Goal: Task Accomplishment & Management: Manage account settings

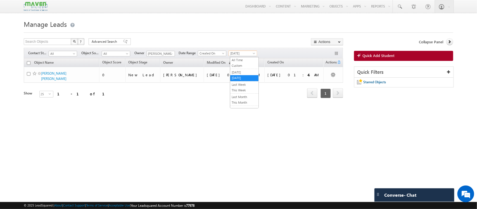
click at [244, 52] on span "[DATE]" at bounding box center [242, 53] width 27 height 5
click at [245, 27] on h1 "Manage Leads" at bounding box center [239, 23] width 430 height 11
click at [69, 53] on span "All" at bounding box center [62, 53] width 27 height 5
click at [248, 54] on span "[DATE]" at bounding box center [242, 53] width 27 height 5
click at [245, 72] on link "[DATE]" at bounding box center [244, 72] width 28 height 5
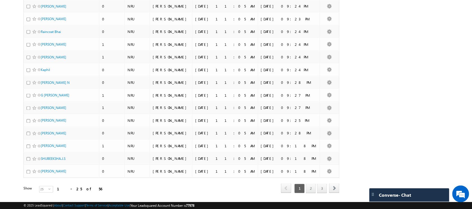
scroll to position [225, 0]
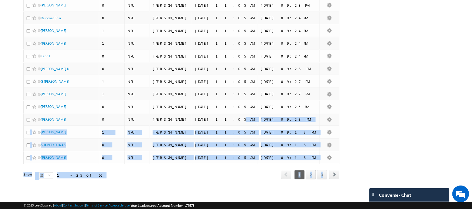
drag, startPoint x: 310, startPoint y: 181, endPoint x: 183, endPoint y: 82, distance: 160.5
click at [183, 82] on div "Object Name Object Score Object Stage Owner Modified On" at bounding box center [181, 13] width 316 height 351
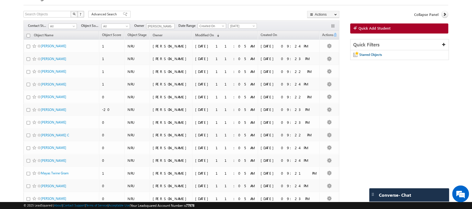
scroll to position [0, 0]
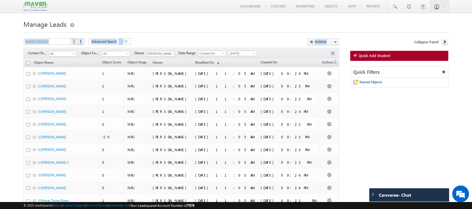
drag, startPoint x: 142, startPoint y: 31, endPoint x: 173, endPoint y: 31, distance: 30.8
click at [173, 31] on div at bounding box center [235, 31] width 425 height 4
drag, startPoint x: 173, startPoint y: 31, endPoint x: 169, endPoint y: 50, distance: 19.0
click at [173, 31] on div at bounding box center [235, 31] width 425 height 4
click at [147, 62] on span "Object Stage" at bounding box center [137, 62] width 19 height 4
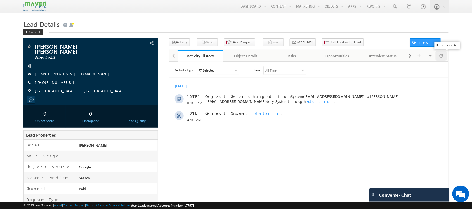
click at [446, 55] on div at bounding box center [441, 56] width 11 height 10
click at [207, 43] on button "Note" at bounding box center [207, 42] width 21 height 8
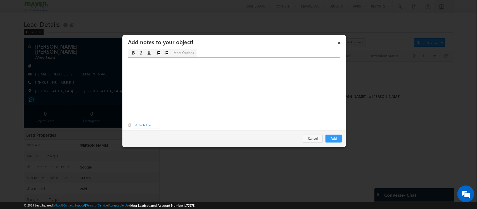
click at [277, 87] on div "Rich Text Editor, Description-inline-editor-div" at bounding box center [234, 88] width 213 height 63
click at [205, 65] on div "Masters in Mechanical design - completed Work exp - industry automation ​US bas…" at bounding box center [234, 88] width 213 height 63
click at [158, 74] on div "Masters in Mechanical design - completed Work exp - industry automation - 8 yea…" at bounding box center [234, 88] width 213 height 63
click at [167, 81] on div "Masters in Mechanical design - completed Work exp - industry automation - 8 yea…" at bounding box center [234, 88] width 213 height 63
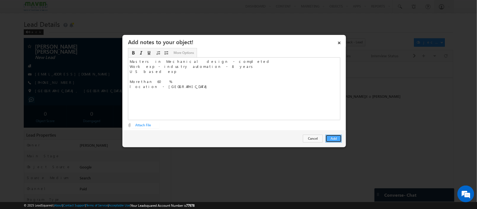
click at [334, 136] on button "Add" at bounding box center [334, 139] width 16 height 8
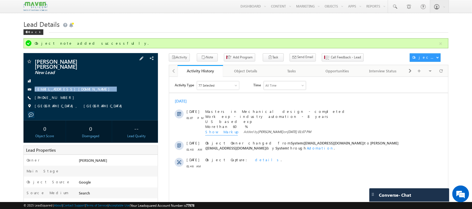
drag, startPoint x: 77, startPoint y: 87, endPoint x: 69, endPoint y: 90, distance: 9.4
click at [69, 90] on div "Vikas Kumar wankar New Lead v.wankar9@gmail.com +91-9651765533" at bounding box center [90, 85] width 129 height 53
copy div "[EMAIL_ADDRESS][DOMAIN_NAME]"
click at [202, 58] on button "Note" at bounding box center [207, 57] width 21 height 8
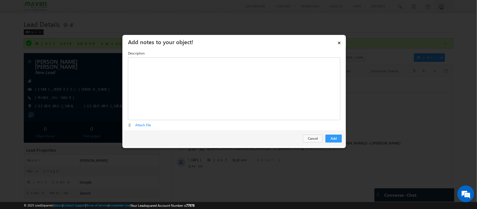
click at [261, 108] on div "× Add notes to your object! Description Editor toolbars Basic Styles Bold Itali…" at bounding box center [234, 92] width 224 height 114
click at [237, 114] on div "Rich Text Editor, Description-inline-editor-div" at bounding box center [234, 88] width 213 height 63
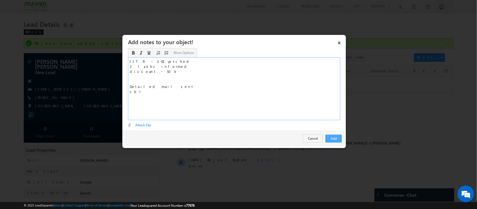
click at [333, 137] on button "Add" at bounding box center [334, 139] width 16 height 8
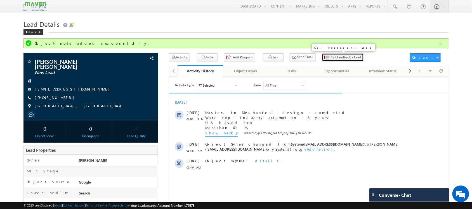
click at [331, 55] on span "Call Feedback - Lead" at bounding box center [346, 57] width 30 height 5
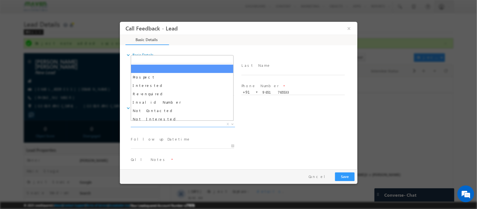
click at [191, 122] on span "X" at bounding box center [183, 125] width 104 height 6
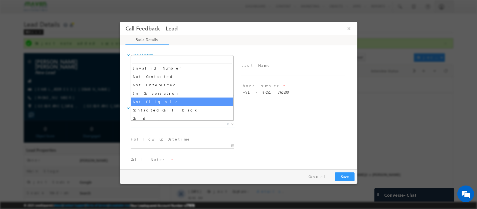
select select "Not Eligible"
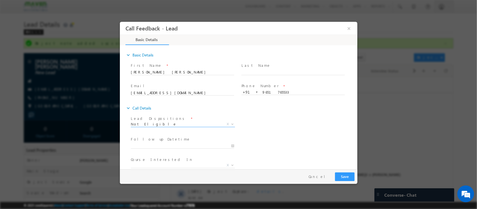
scroll to position [30, 0]
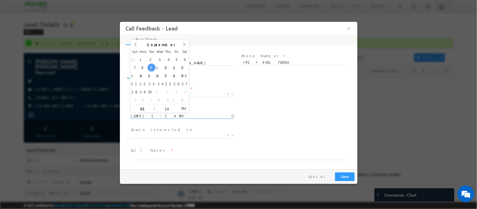
click at [172, 116] on input "09/09/2025 1:14 PM" at bounding box center [182, 117] width 103 height 6
click at [155, 68] on div "31 1 2 3 4 5 6 7 8 9 10 11 12 13 14 15 16 17 18 19 20 21 22 23 24 25 26 27 28 2…" at bounding box center [160, 79] width 58 height 49
type input "09/09/2025 2:14 PM"
type input "02"
click at [152, 104] on span at bounding box center [152, 106] width 4 height 4
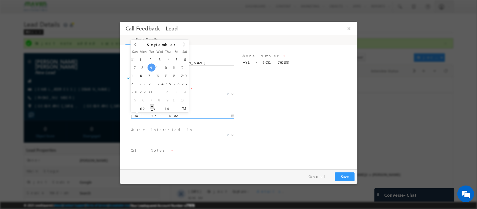
type input "09/09/2025 3:14 PM"
type input "03"
click at [152, 104] on span at bounding box center [152, 106] width 4 height 4
type input "09/09/2025 4:14 PM"
type input "04"
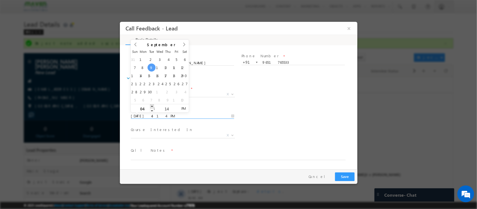
click at [152, 104] on span at bounding box center [152, 106] width 4 height 4
type input "09/09/2025 5:14 PM"
type input "05"
click at [152, 104] on span at bounding box center [152, 106] width 4 height 4
type input "09/09/2025 6:14 PM"
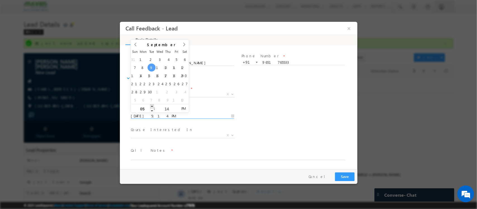
type input "06"
click at [152, 104] on span at bounding box center [152, 106] width 4 height 4
type input "09/09/2025 6:13 PM"
type input "13"
click at [176, 110] on span at bounding box center [176, 111] width 4 height 4
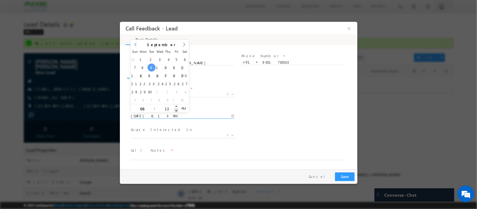
type input "09/09/2025 6:12 PM"
type input "12"
click at [176, 110] on span at bounding box center [176, 111] width 4 height 4
type input "09/09/2025 6:11 PM"
type input "11"
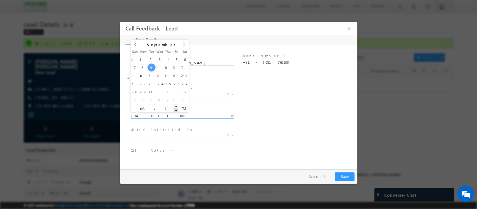
click at [176, 110] on span at bounding box center [176, 111] width 4 height 4
type input "09/09/2025 6:10 PM"
type input "10"
click at [176, 110] on span at bounding box center [176, 111] width 4 height 4
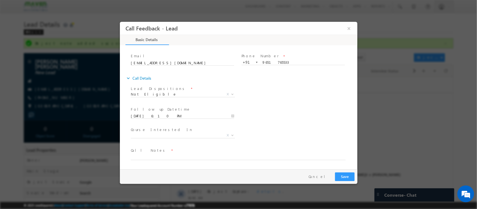
click at [206, 138] on span "Executive M.Tech in VLSI Design Advanced VLSI Design & Verification Course Adva…" at bounding box center [185, 136] width 109 height 7
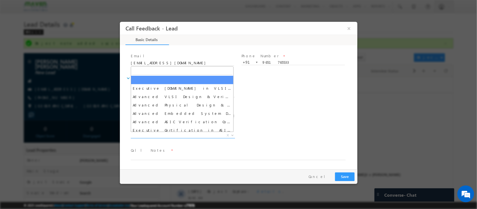
click at [192, 138] on span "Executive M.Tech in VLSI Design Advanced VLSI Design & Verification Course Adva…" at bounding box center [185, 136] width 109 height 7
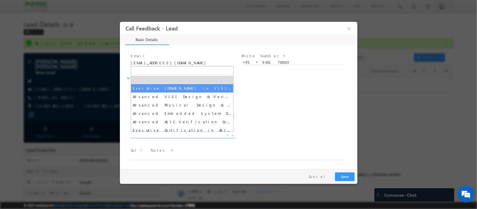
select select "Executive M.Tech in VLSI Design"
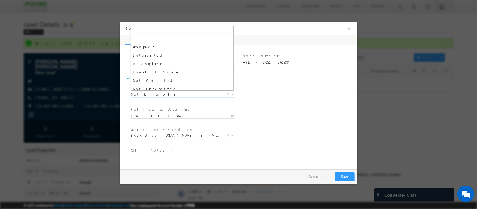
click at [172, 93] on span "Not Eligible" at bounding box center [176, 94] width 91 height 5
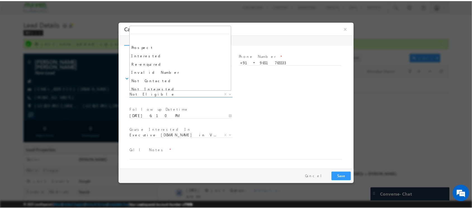
scroll to position [50, 0]
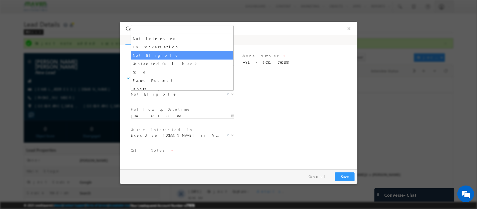
click at [284, 116] on div "Follow up Datetime * 09/09/2025 6:10 PM Program Type * Long Term Short Term X" at bounding box center [243, 115] width 228 height 21
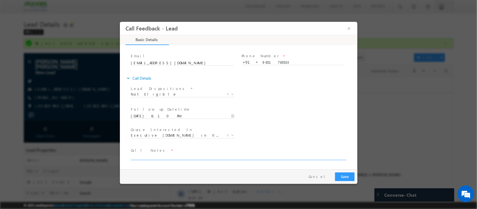
click at [179, 156] on textarea at bounding box center [238, 157] width 215 height 6
type textarea "O"
type textarea "Pune lead / IIT Pitched"
click at [350, 174] on button "Save" at bounding box center [345, 177] width 20 height 9
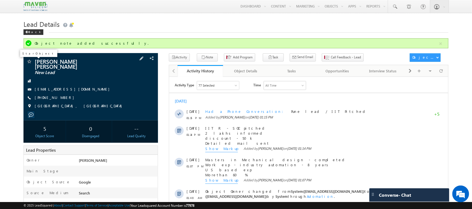
click at [30, 62] on span at bounding box center [29, 62] width 6 height 6
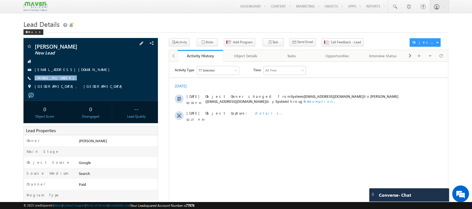
drag, startPoint x: 63, startPoint y: 79, endPoint x: 66, endPoint y: 83, distance: 5.0
click at [66, 83] on div "Kartikay New Lead kartikaykartikay80@gmail.com +91-8860901451" at bounding box center [90, 68] width 129 height 49
copy div "+91-8860901451"
click at [101, 53] on span "New Lead" at bounding box center [77, 53] width 84 height 6
drag, startPoint x: 447, startPoint y: 56, endPoint x: 445, endPoint y: 57, distance: 2.9
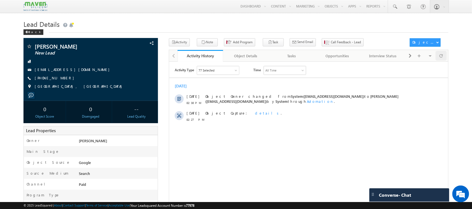
click at [445, 57] on div "Activity History Activity History Object Details Object Details Tasks Tasks Opp…" at bounding box center [309, 56] width 280 height 12
click at [445, 57] on div at bounding box center [441, 56] width 11 height 10
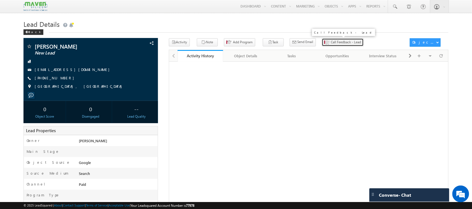
click at [331, 41] on span "Call Feedback - Lead" at bounding box center [346, 42] width 30 height 5
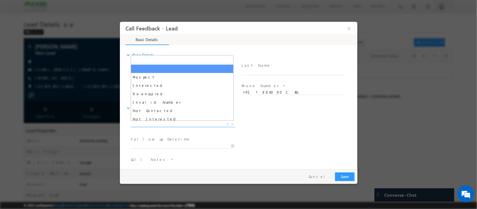
click at [181, 125] on span "X" at bounding box center [183, 125] width 104 height 6
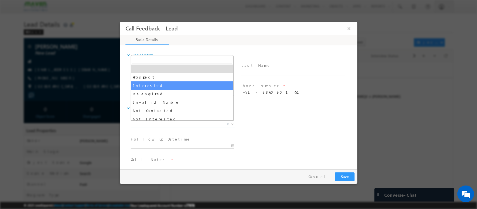
scroll to position [19, 0]
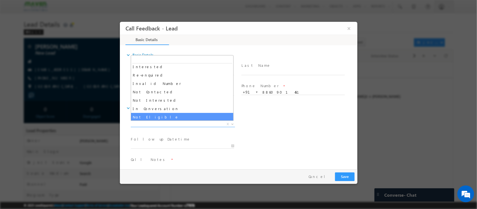
select select "Not Eligible"
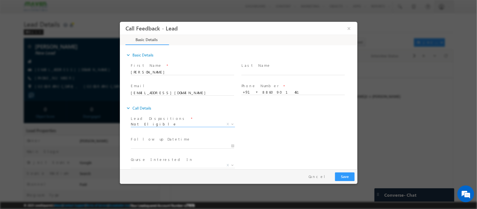
scroll to position [30, 0]
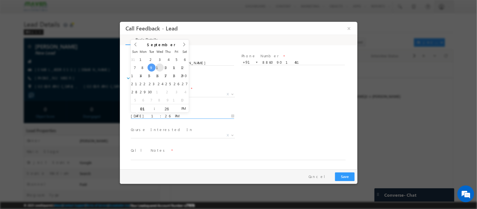
drag, startPoint x: 170, startPoint y: 116, endPoint x: 160, endPoint y: 65, distance: 51.7
click at [160, 65] on body "Call Feedback - Lead × Basic Details" at bounding box center [239, 95] width 238 height 147
type input "10/09/2025 1:26 PM"
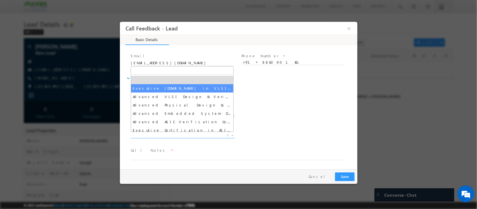
drag, startPoint x: 164, startPoint y: 133, endPoint x: 161, endPoint y: 90, distance: 43.8
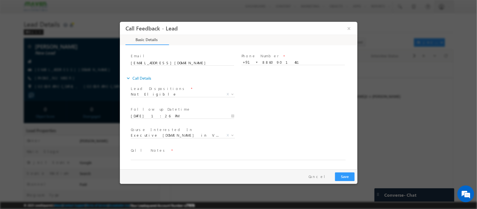
click at [161, 90] on span "Lead Dispositions *" at bounding box center [182, 89] width 103 height 6
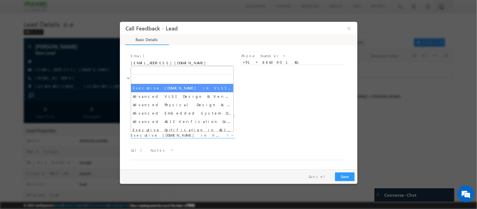
click at [175, 136] on span "Executive M.Tech in VLSI Design" at bounding box center [176, 135] width 91 height 5
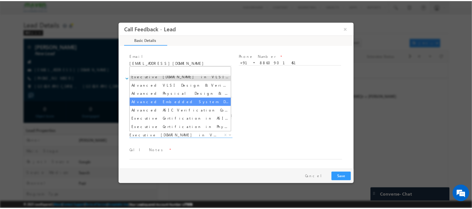
scroll to position [12, 0]
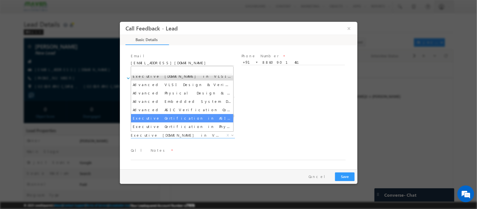
select select "Executive Certification in ASIC Verification"
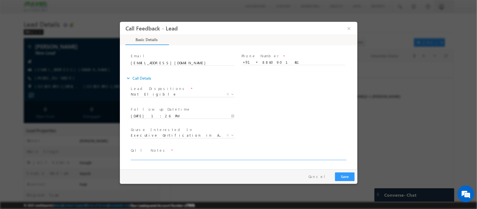
click at [174, 157] on textarea at bounding box center [238, 157] width 215 height 6
type textarea "final year student / NE For Mtech / IIT Scholarship test link sent"
click at [347, 177] on button "Save" at bounding box center [345, 177] width 20 height 9
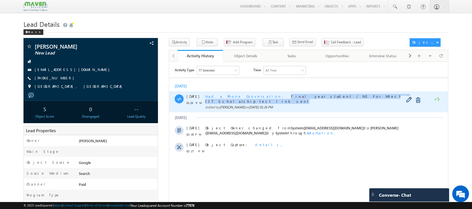
drag, startPoint x: 251, startPoint y: 96, endPoint x: 352, endPoint y: 94, distance: 101.0
click at [352, 94] on div "Had a Phone Conversation final year student / NE For Mtech / IIT Scholarship te…" at bounding box center [307, 99] width 205 height 10
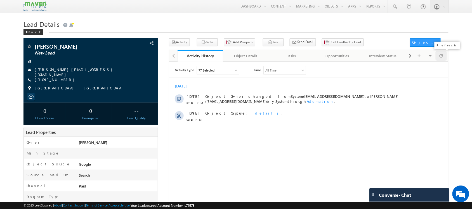
drag, startPoint x: 435, startPoint y: 59, endPoint x: 443, endPoint y: 58, distance: 8.0
click at [443, 58] on div "Visible Tabs Activity History Default Object Details Default Tasks Default Oppo…" at bounding box center [426, 55] width 41 height 11
click at [443, 58] on div at bounding box center [441, 56] width 11 height 10
click at [174, 129] on div "Activity Type 77 Selected Select All Sales Activities 1 Sales Activity Opportun…" at bounding box center [308, 136] width 279 height 140
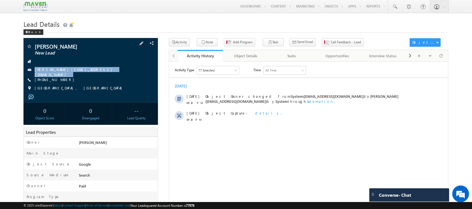
drag, startPoint x: 82, startPoint y: 72, endPoint x: 79, endPoint y: 78, distance: 7.1
click at [79, 78] on div "Sahil Gupta New Lead sahilgupta.nus@gmail.com +91-8584062474" at bounding box center [90, 69] width 129 height 50
copy div "sahilgupta.nus@gmail.com"
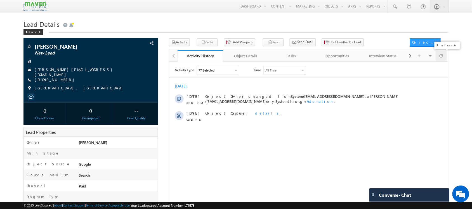
click at [440, 57] on span at bounding box center [441, 56] width 3 height 10
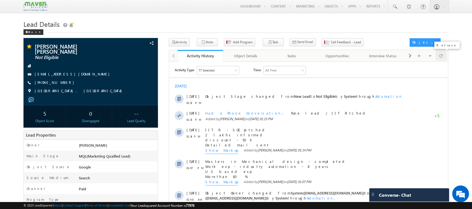
click at [440, 56] on span at bounding box center [441, 56] width 3 height 10
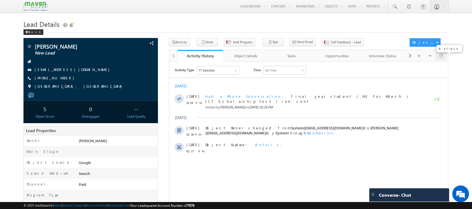
click at [440, 57] on span at bounding box center [441, 56] width 3 height 10
